Goal: Information Seeking & Learning: Learn about a topic

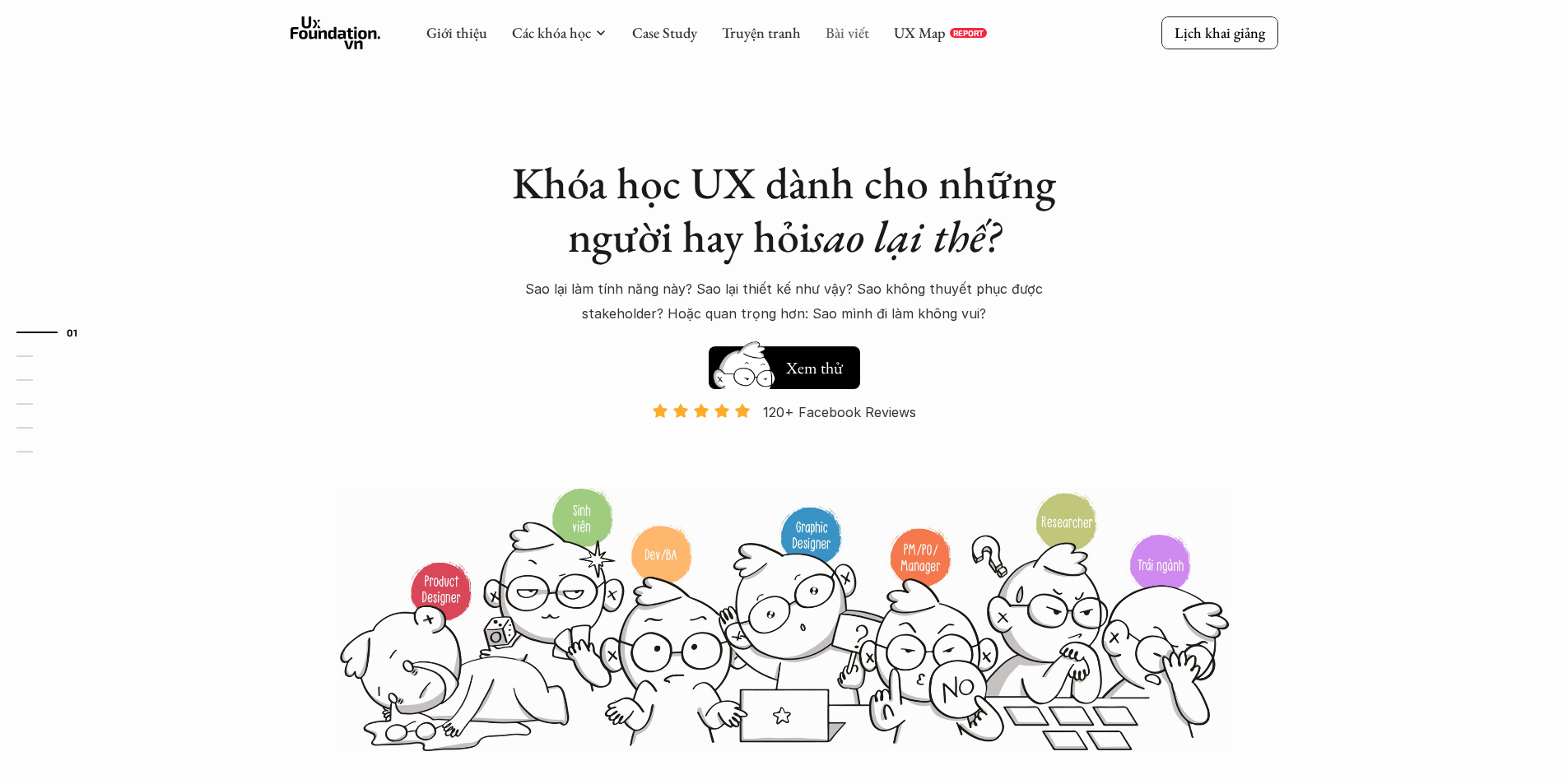
click at [840, 31] on link "Bài viết" at bounding box center [847, 32] width 44 height 19
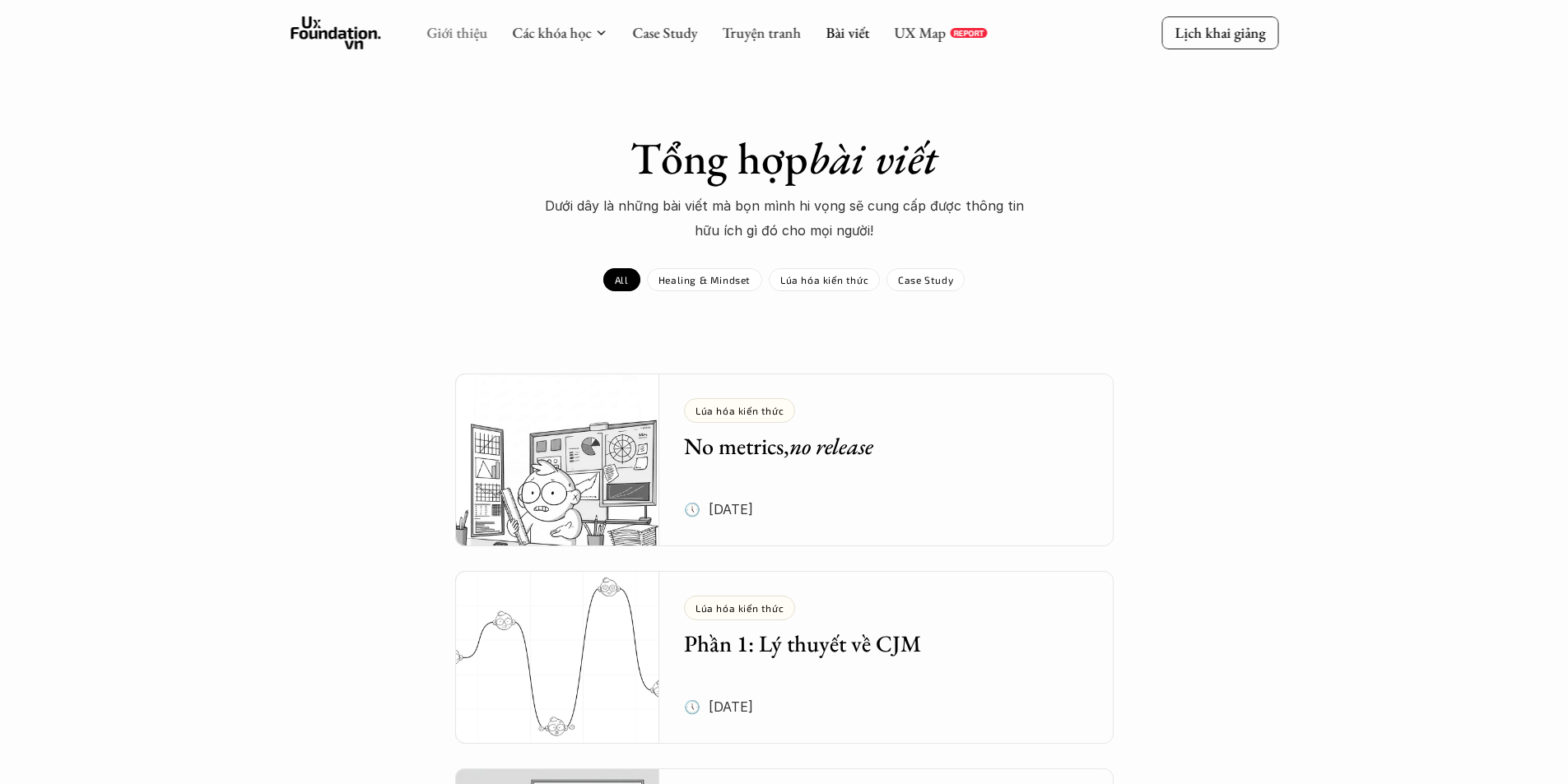
click at [476, 30] on link "Giới thiệu" at bounding box center [457, 32] width 61 height 19
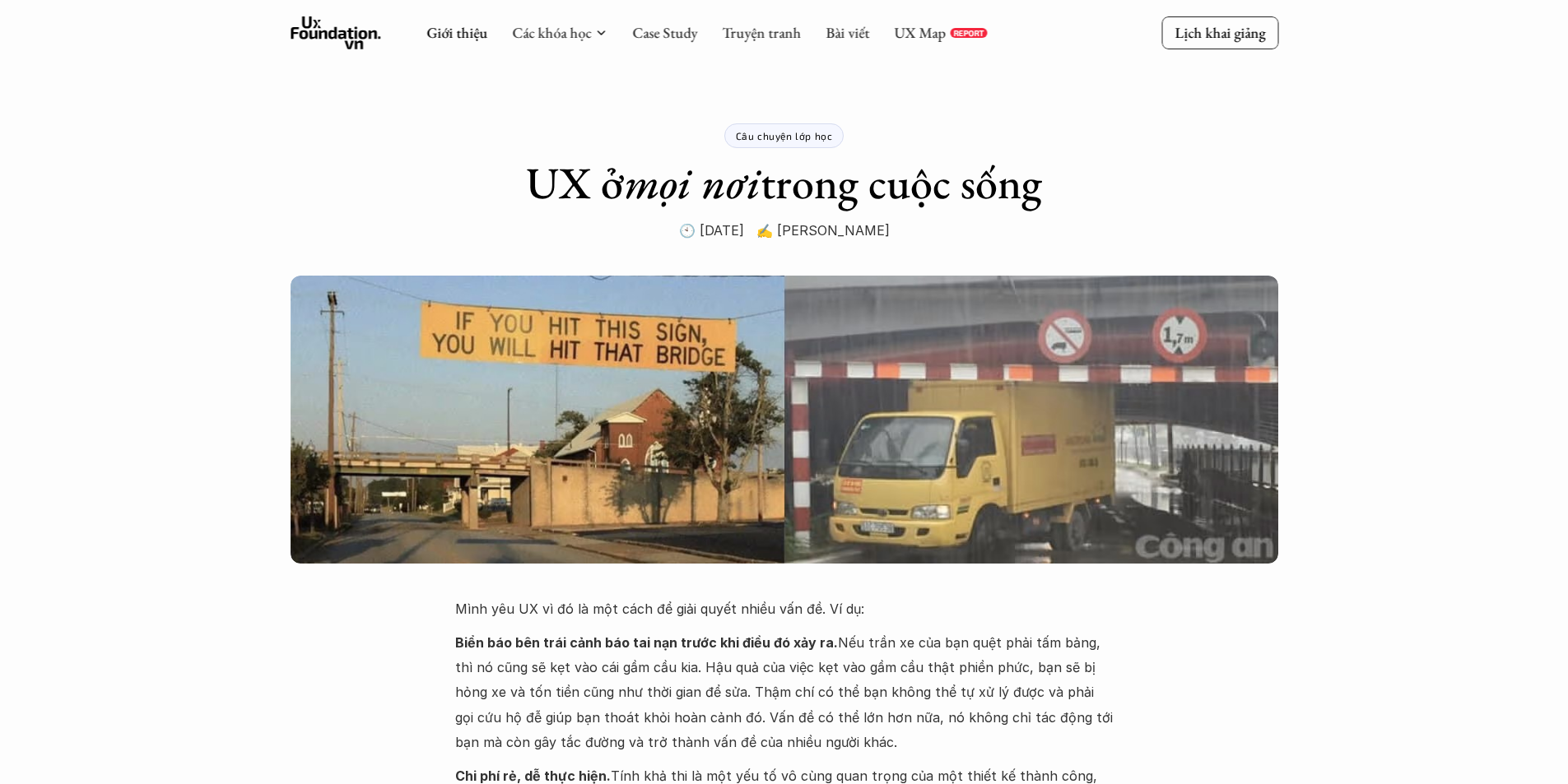
click at [329, 17] on icon at bounding box center [335, 33] width 90 height 33
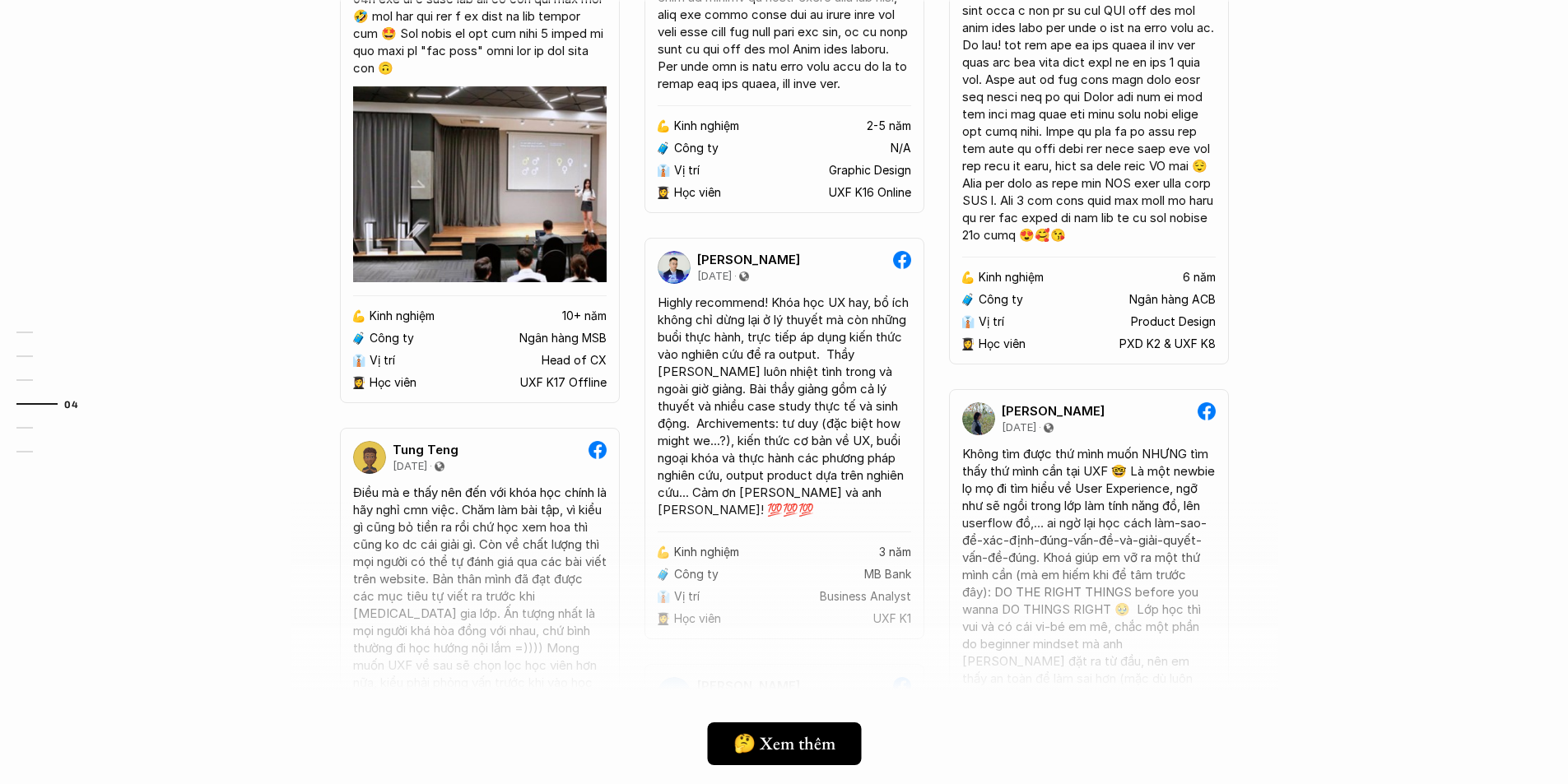
scroll to position [4280, 0]
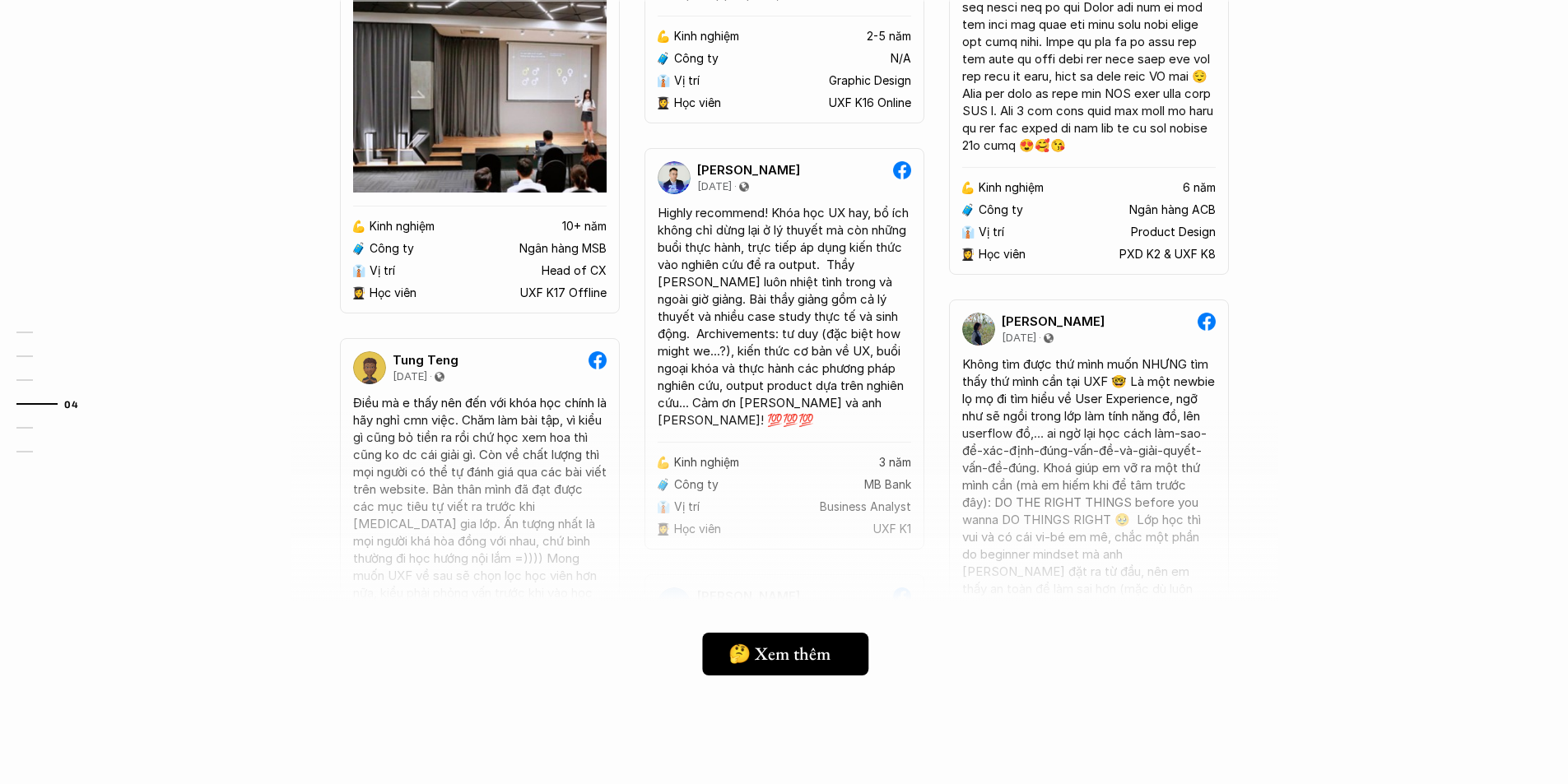
click at [800, 652] on h5 "🤔 Xem thêm" at bounding box center [779, 654] width 102 height 21
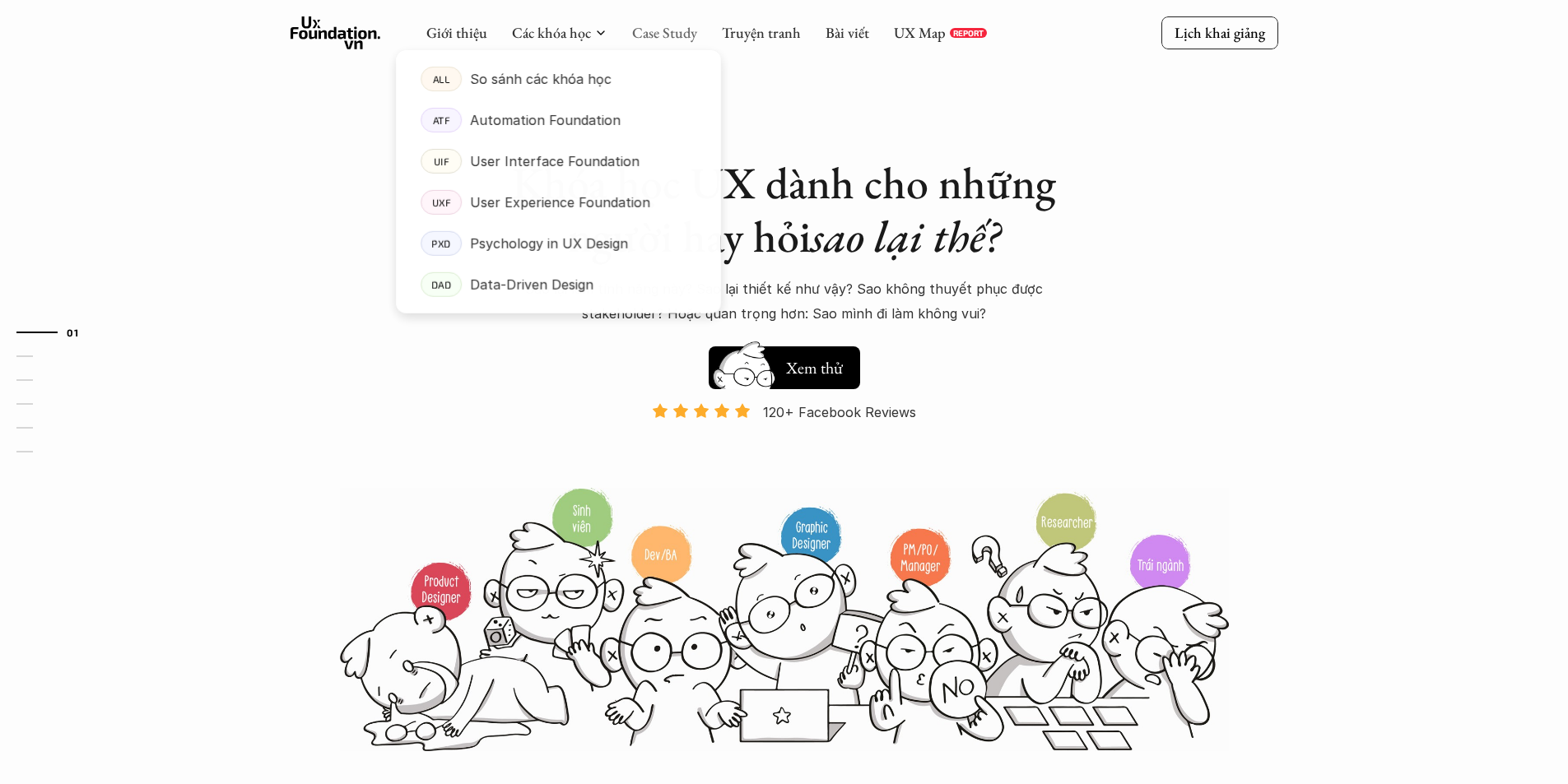
click at [649, 32] on link "Case Study" at bounding box center [664, 32] width 65 height 19
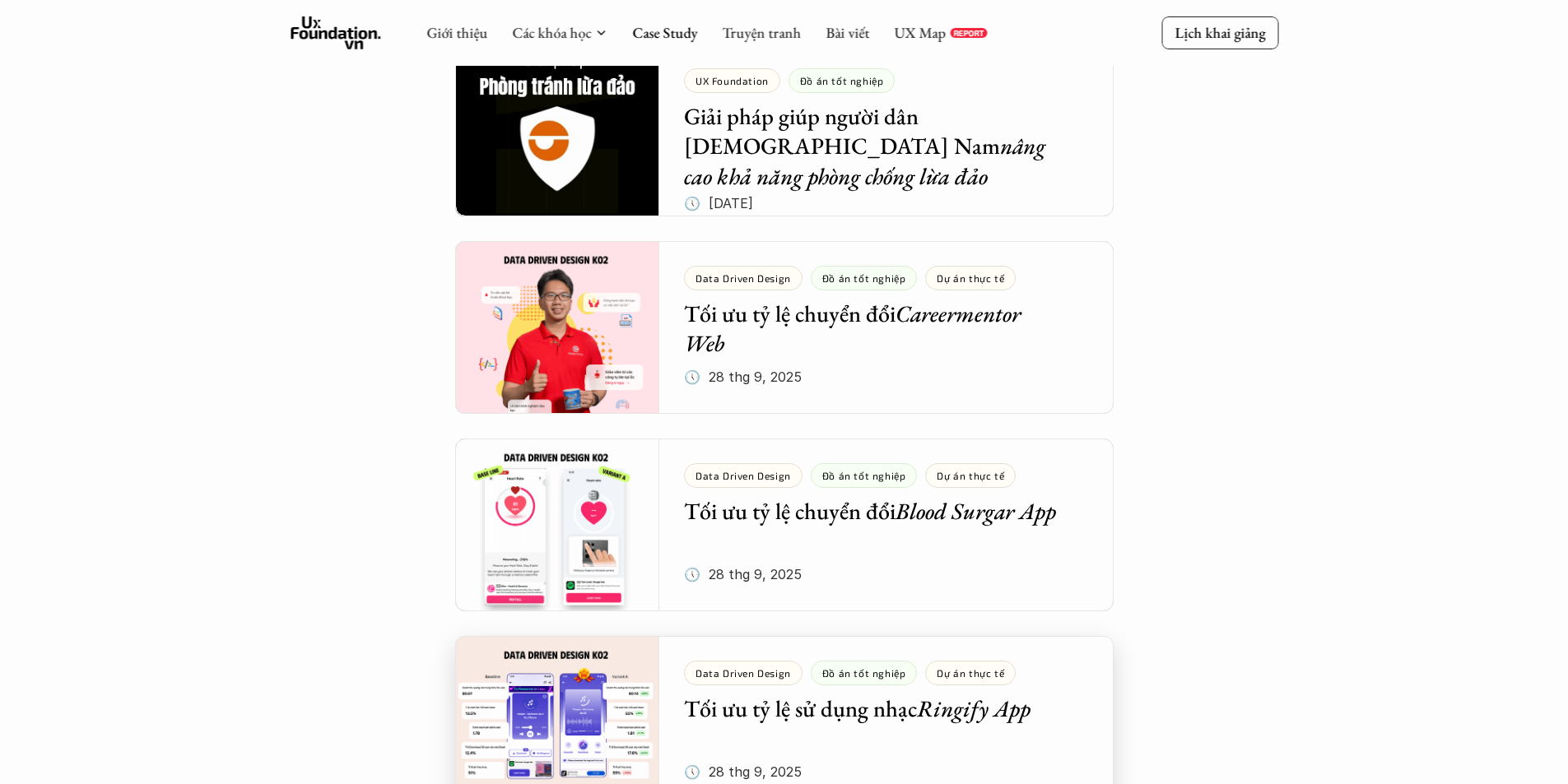
scroll to position [247, 0]
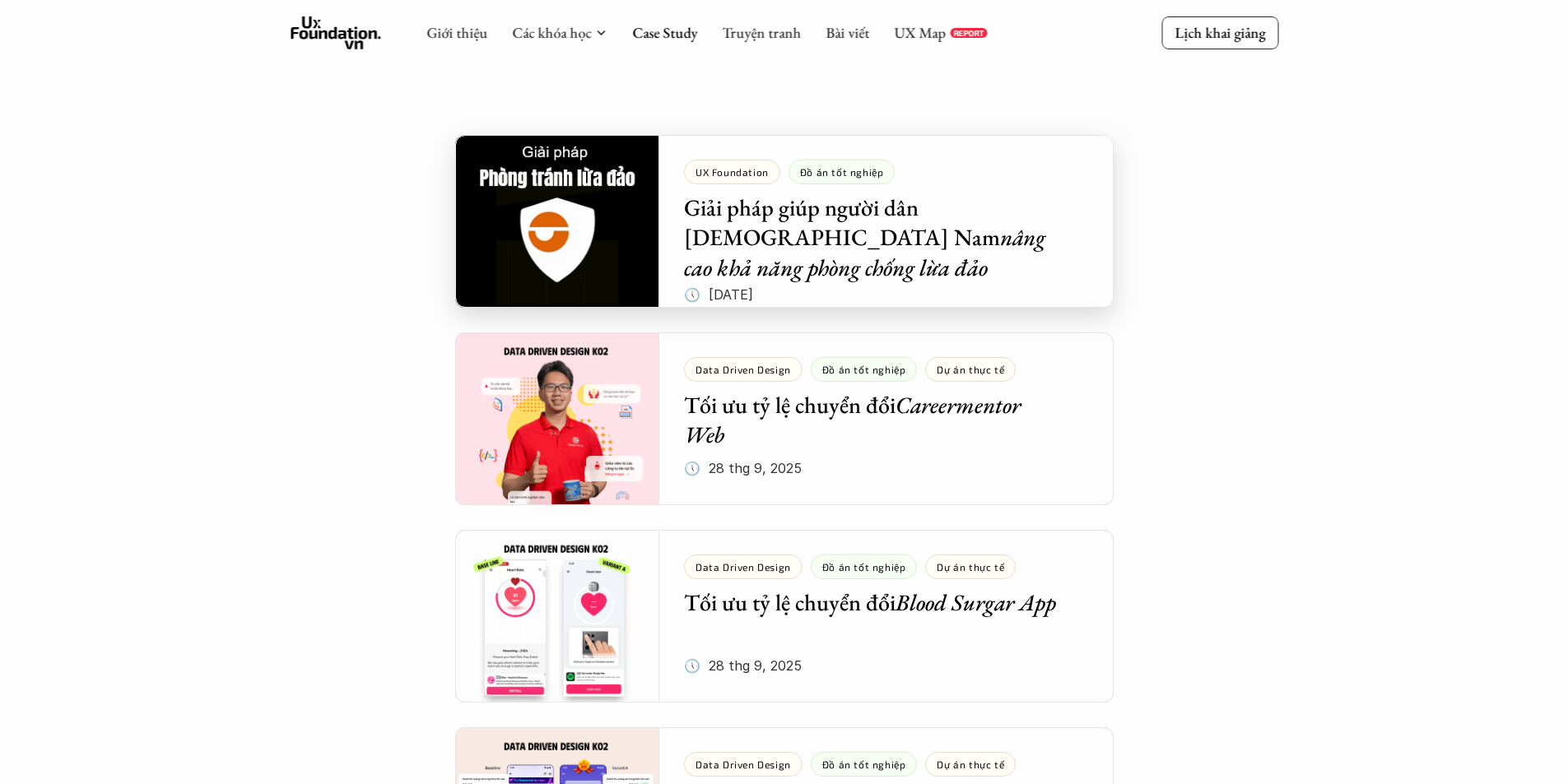
click at [771, 214] on div at bounding box center [784, 221] width 658 height 173
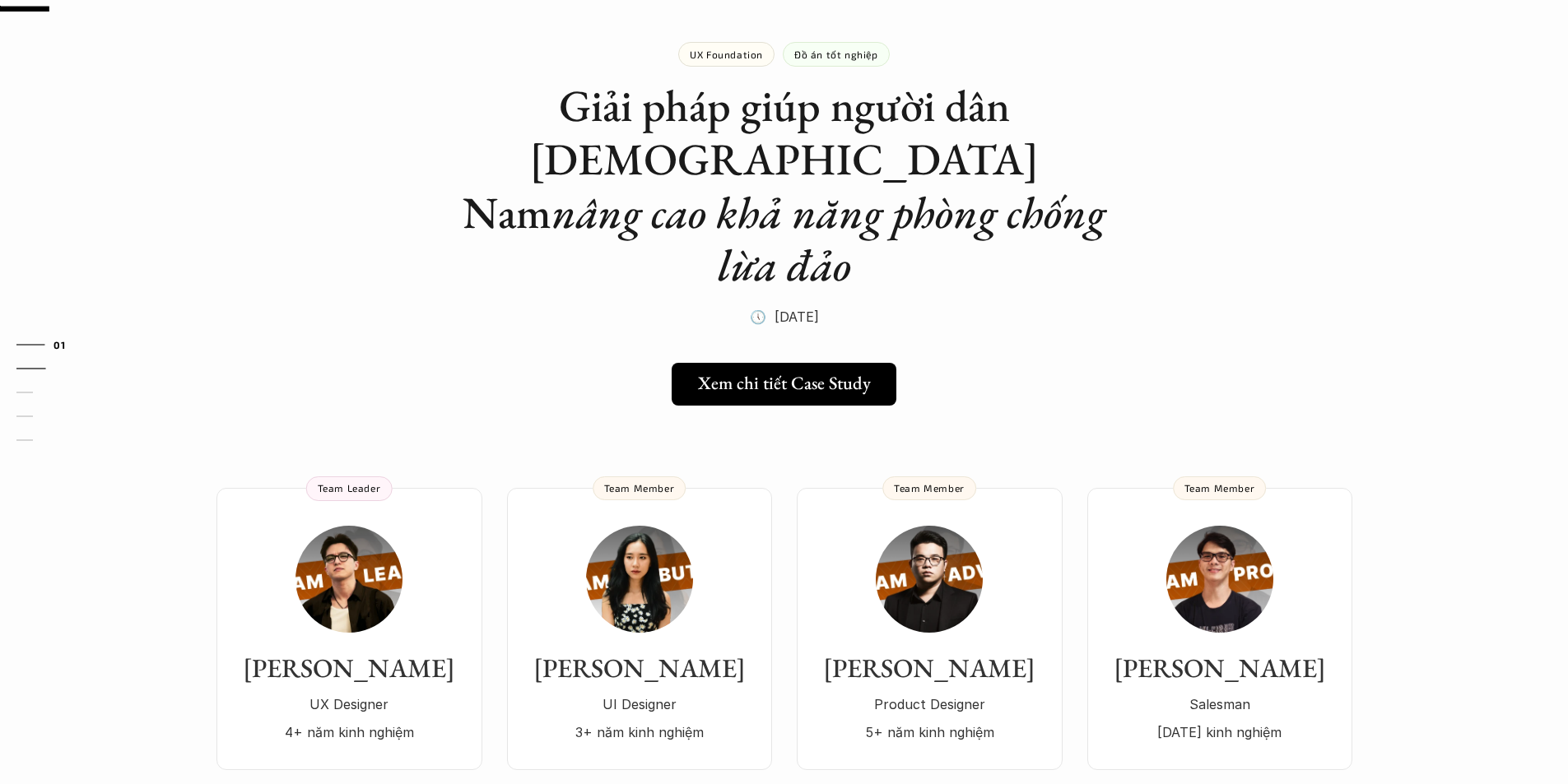
scroll to position [83, 0]
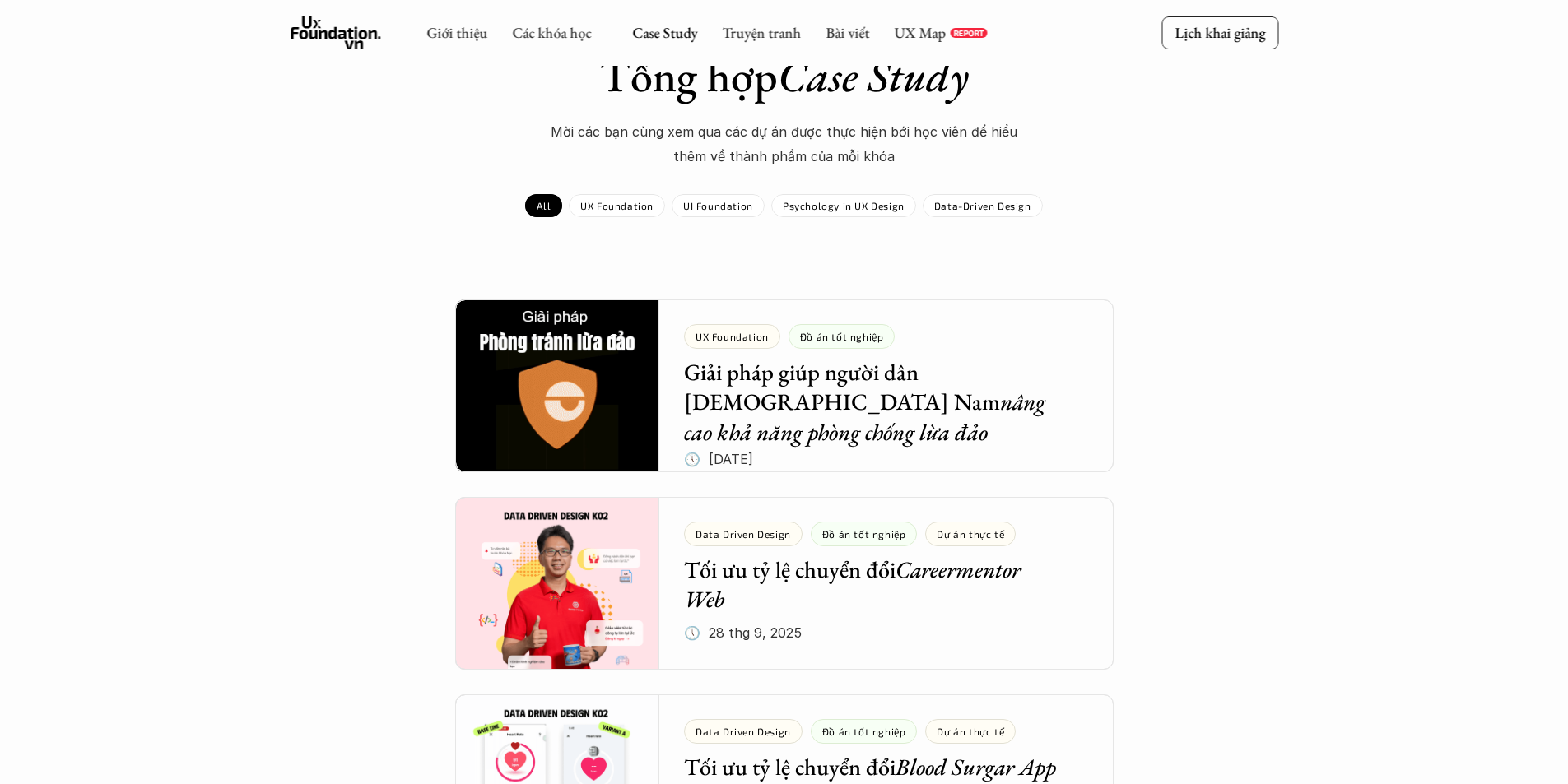
scroll to position [247, 0]
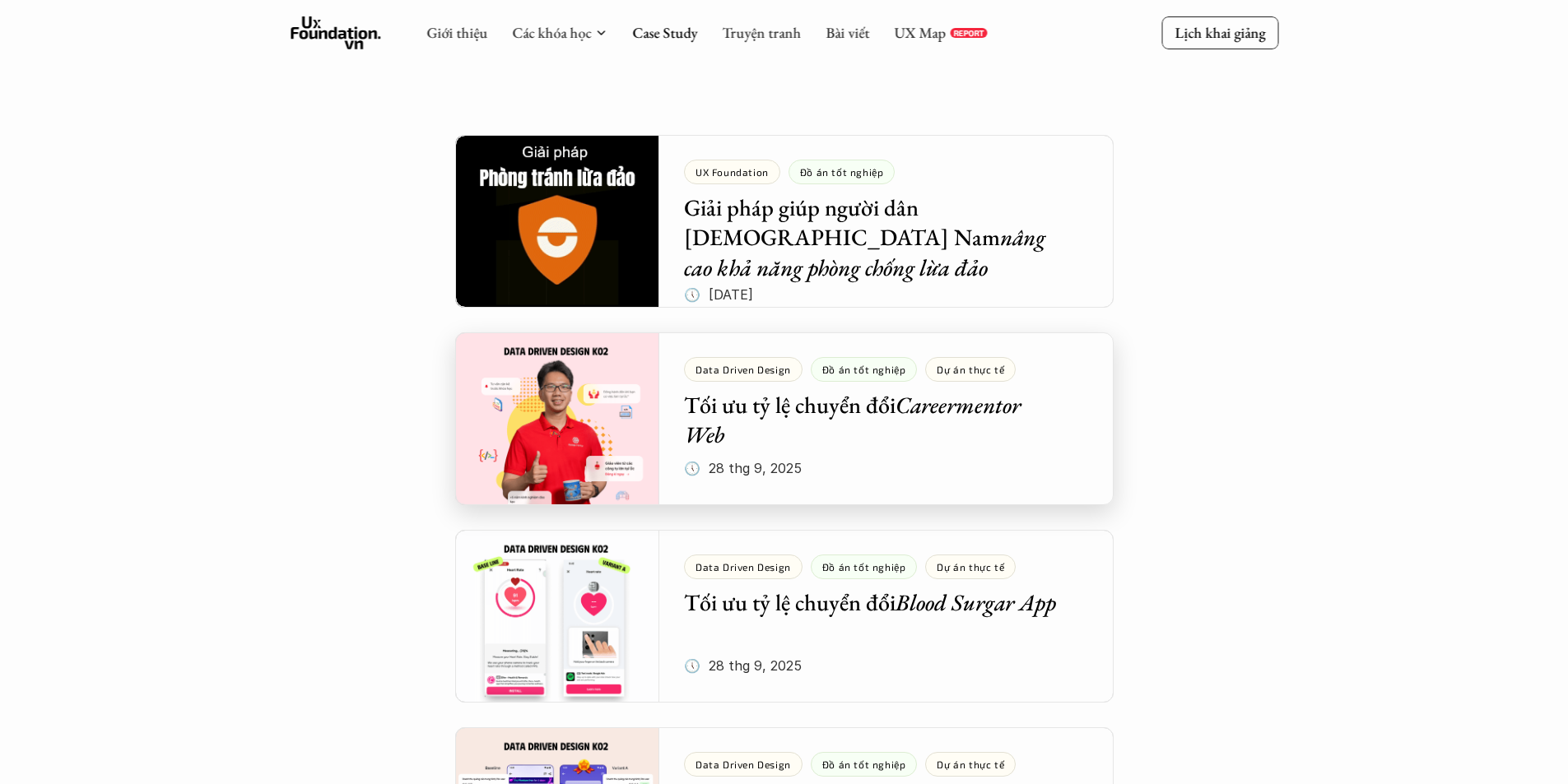
click at [847, 407] on div at bounding box center [784, 419] width 658 height 173
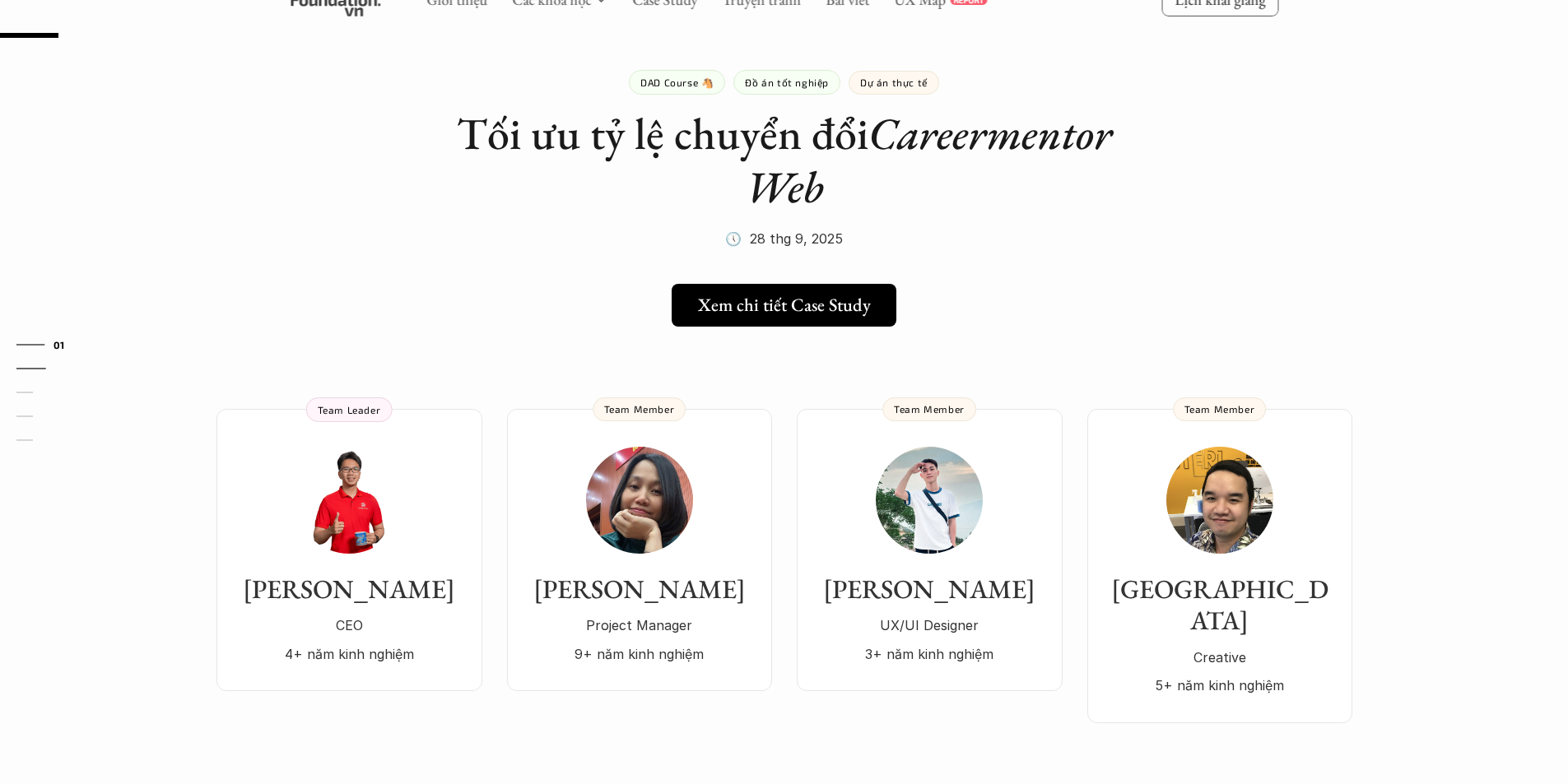
scroll to position [83, 0]
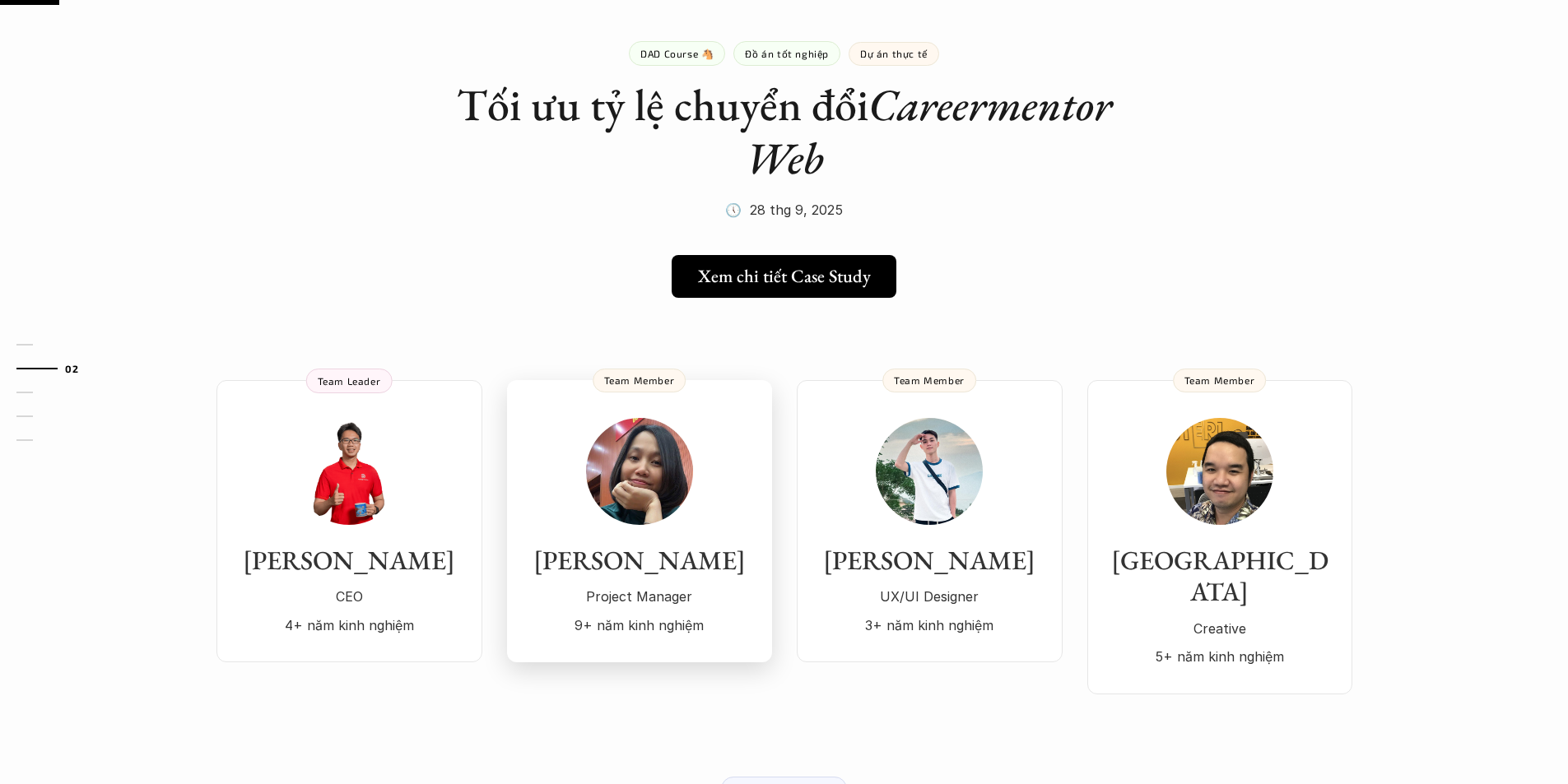
click at [647, 481] on img at bounding box center [639, 471] width 107 height 107
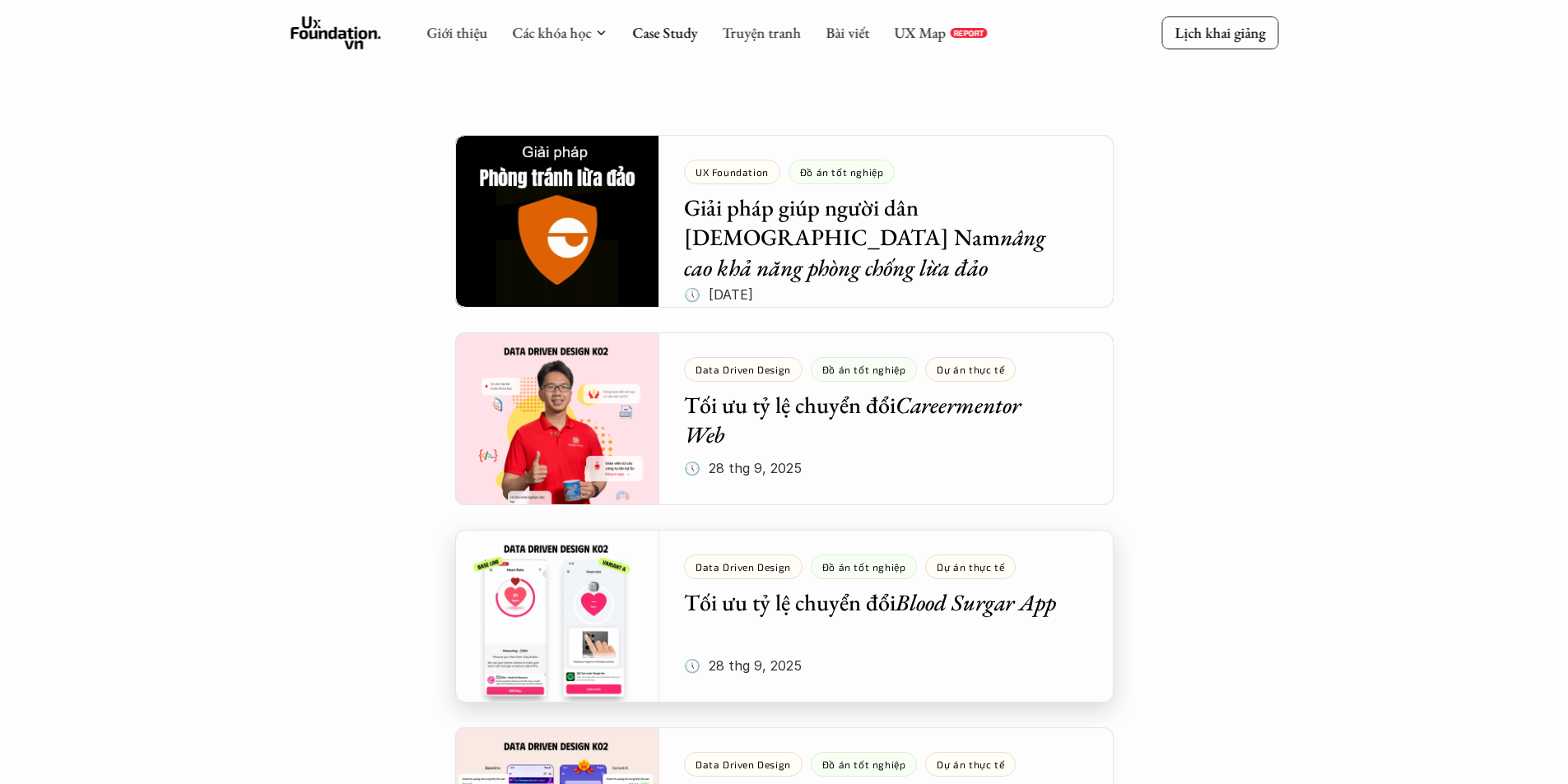
click at [588, 603] on div at bounding box center [784, 616] width 658 height 173
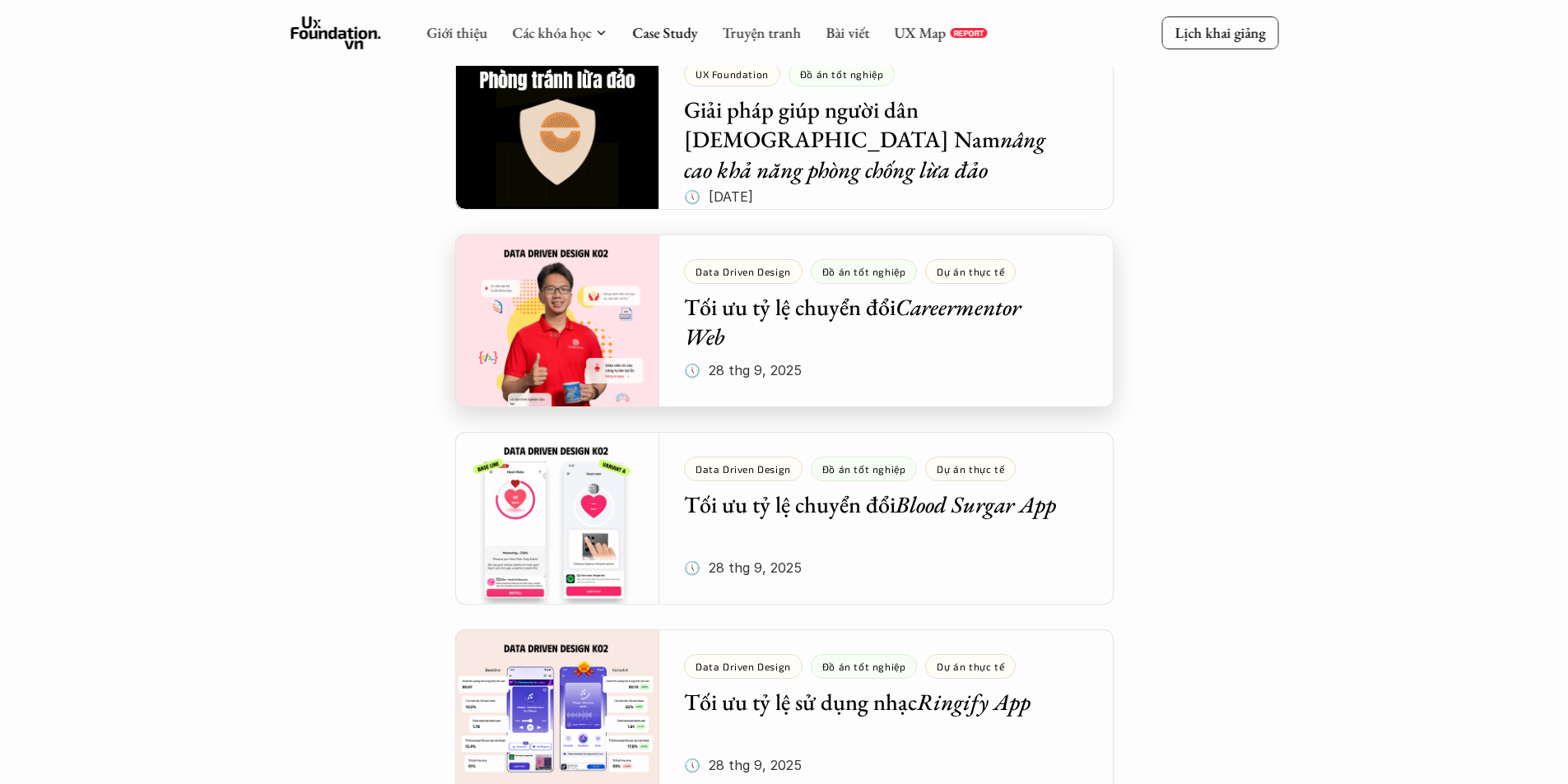
scroll to position [494, 0]
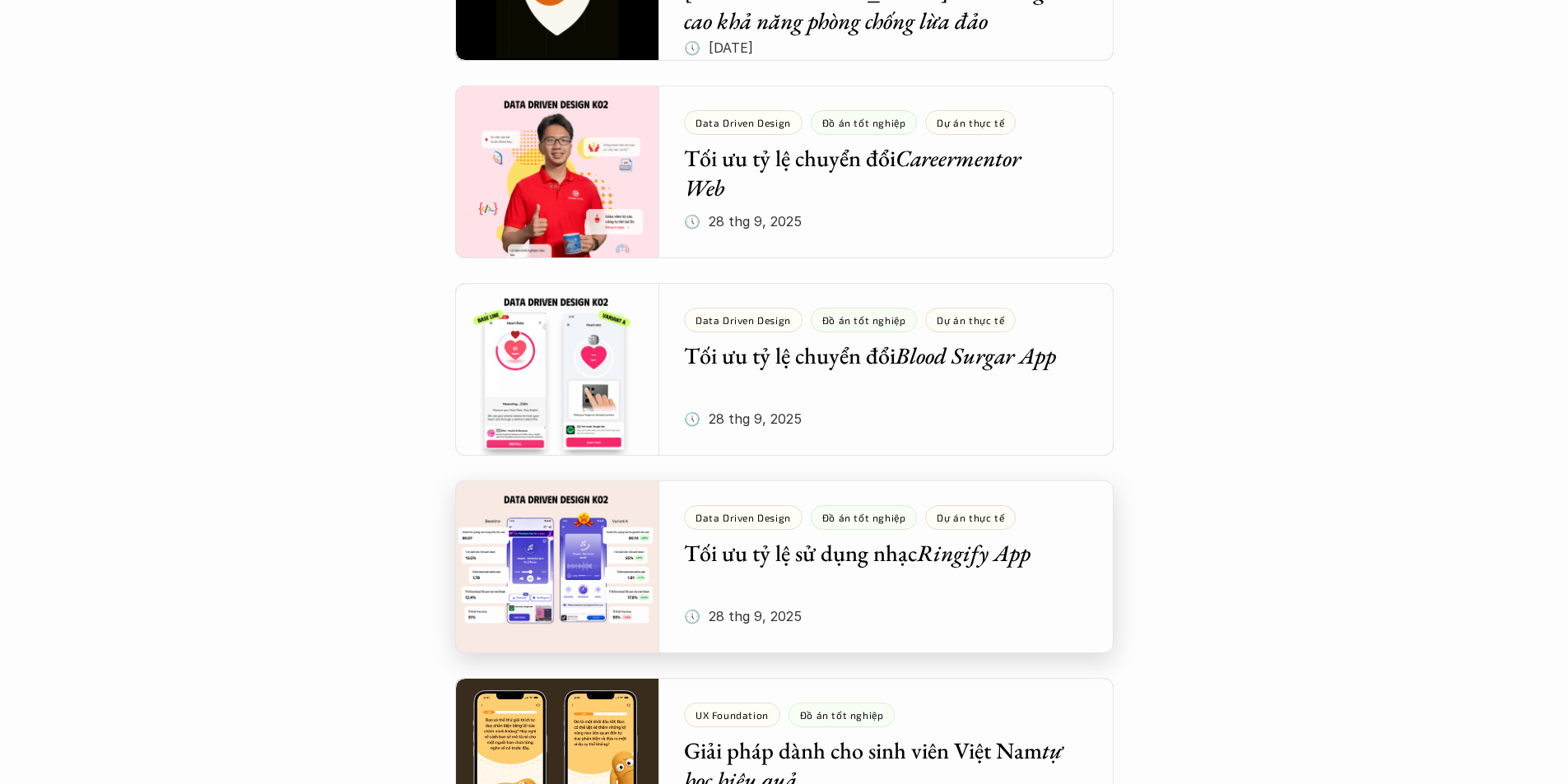
click at [594, 570] on div at bounding box center [784, 567] width 658 height 173
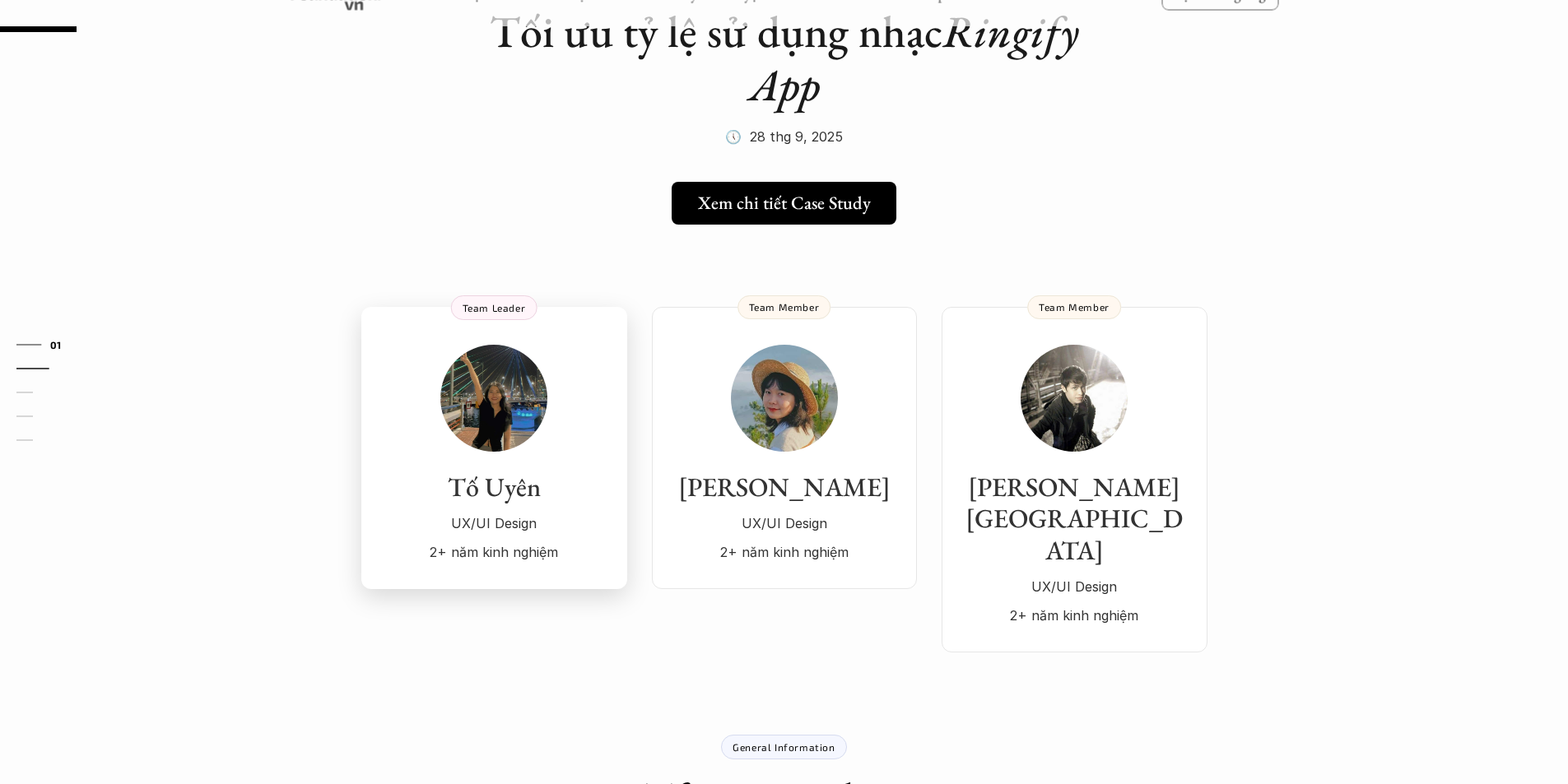
scroll to position [165, 0]
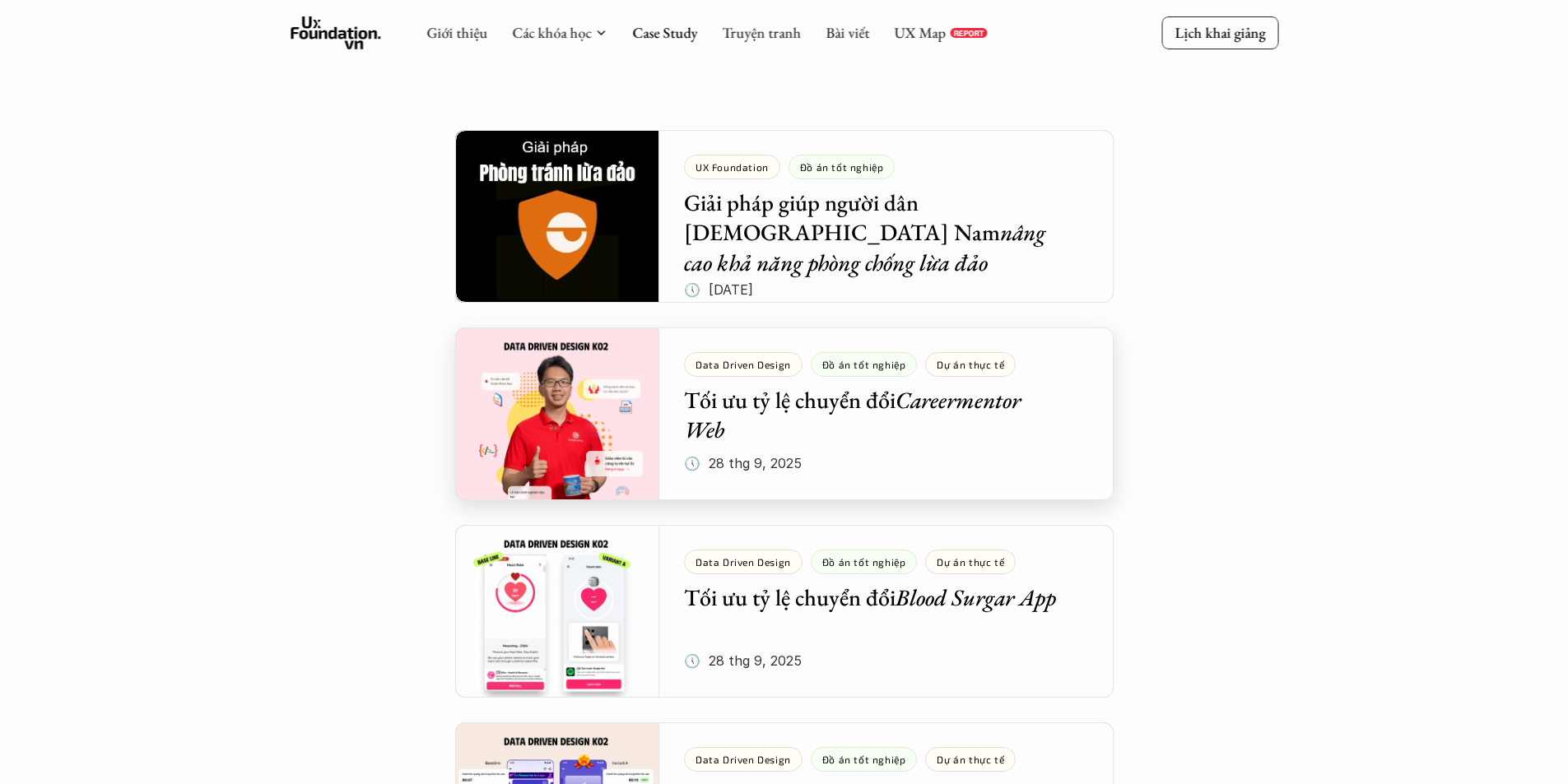
scroll to position [165, 0]
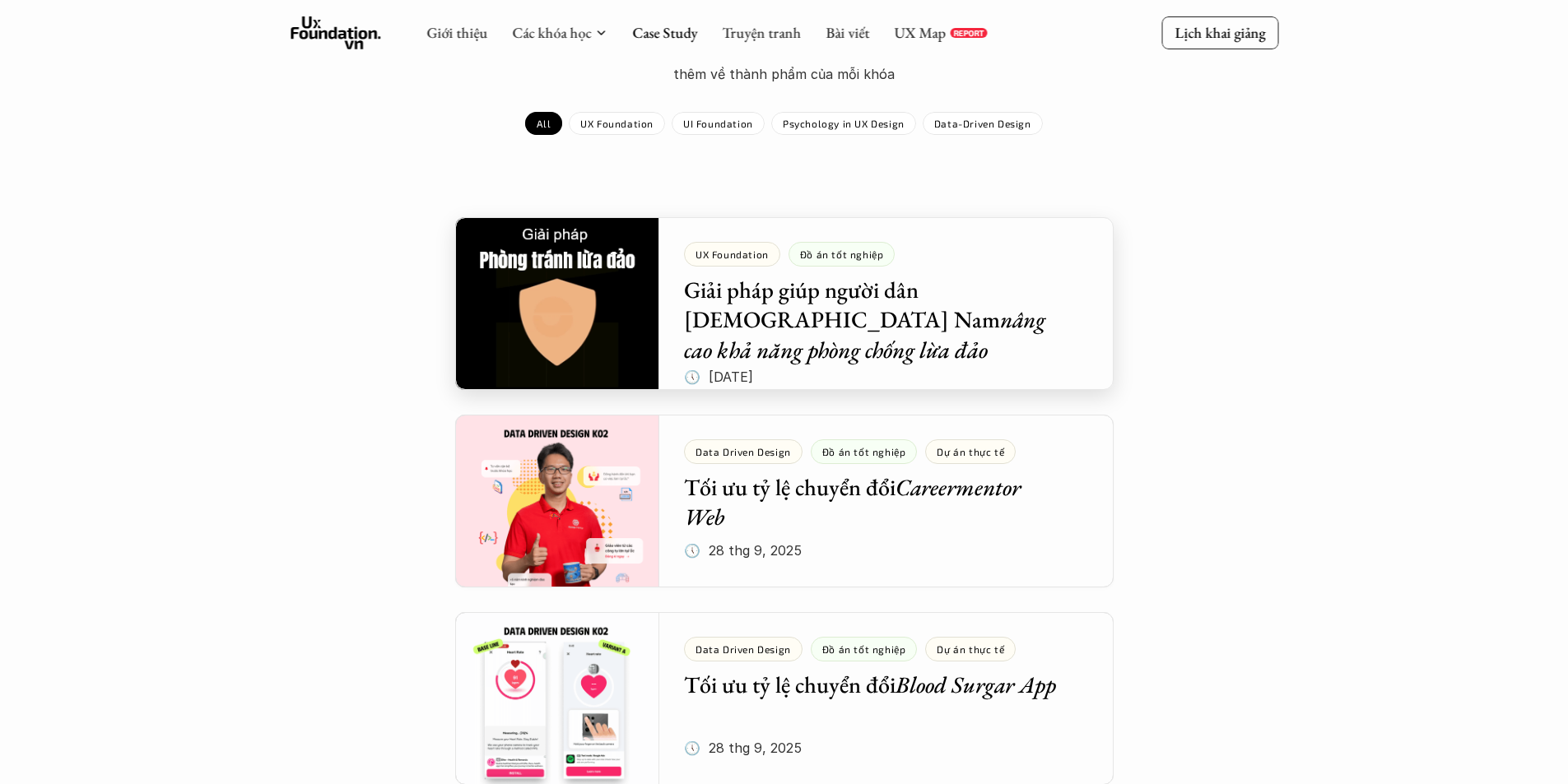
click at [534, 273] on div at bounding box center [784, 303] width 658 height 173
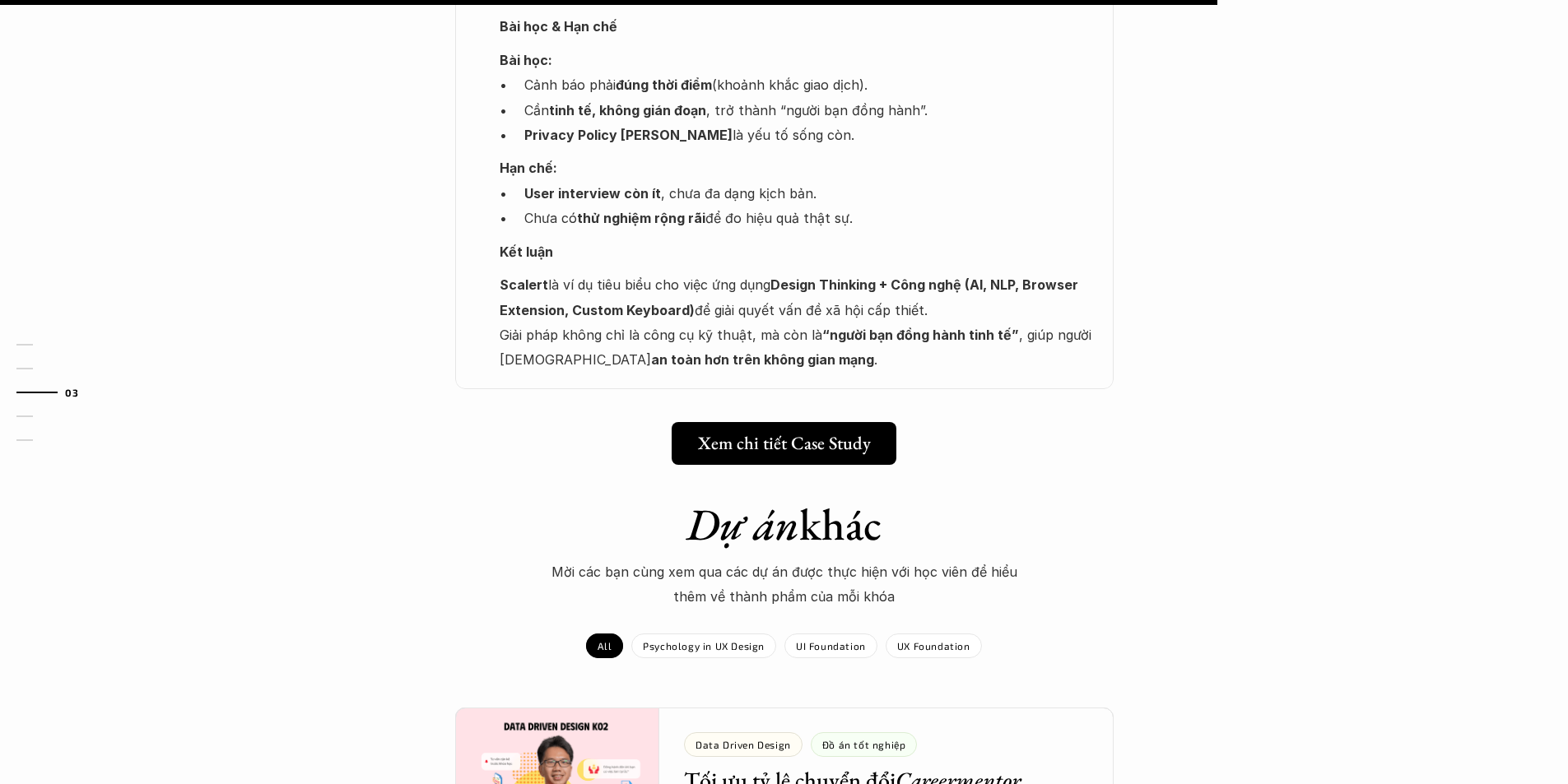
scroll to position [2140, 0]
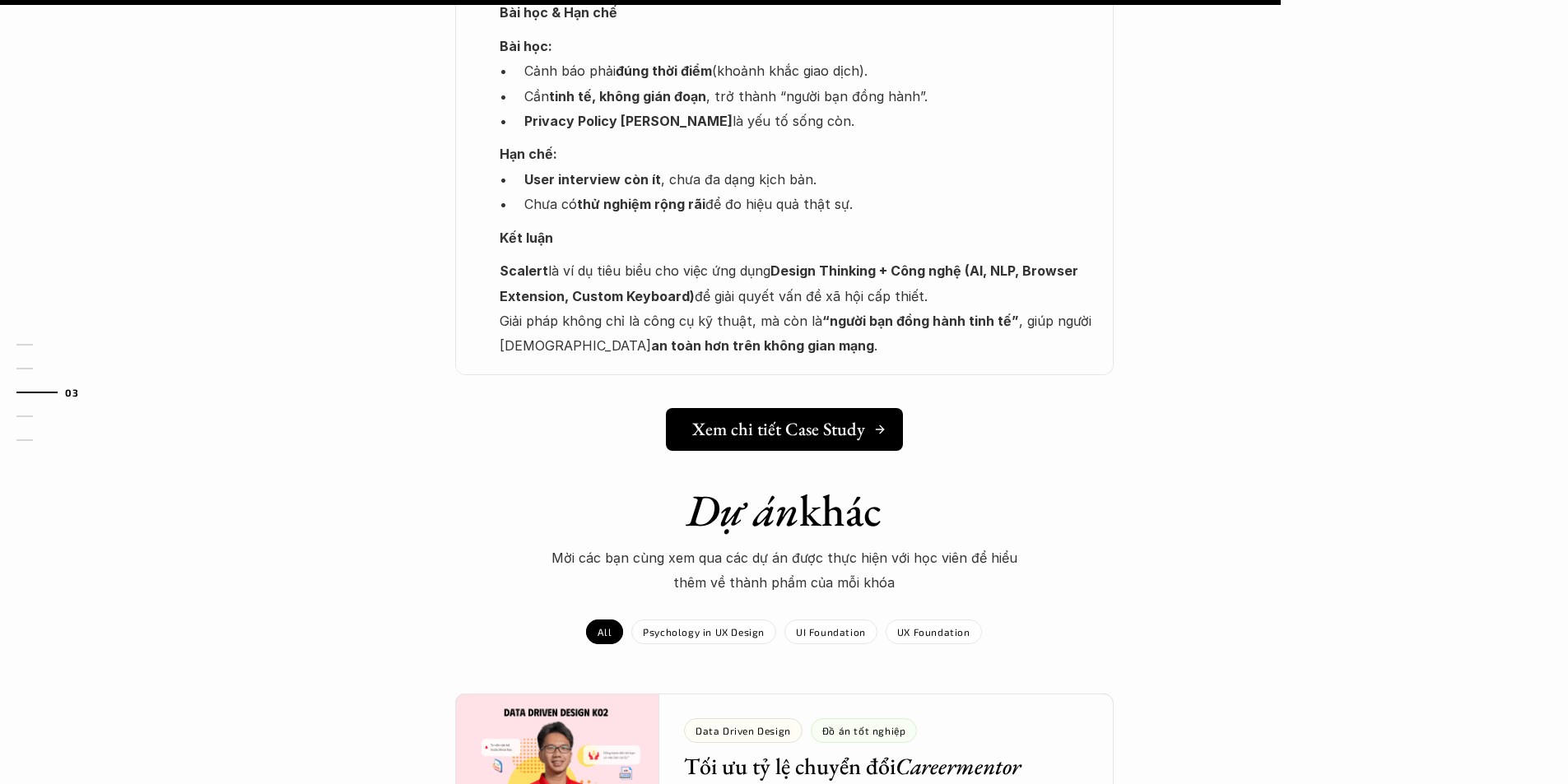
click at [814, 419] on h5 "Xem chi tiết Case Study" at bounding box center [778, 429] width 173 height 21
